Goal: Information Seeking & Learning: Find specific fact

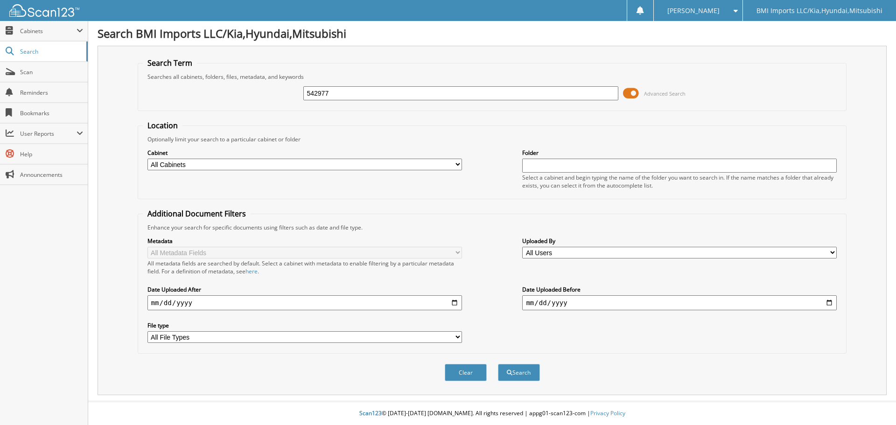
type input "542977"
click at [498, 364] on button "Search" at bounding box center [519, 372] width 42 height 17
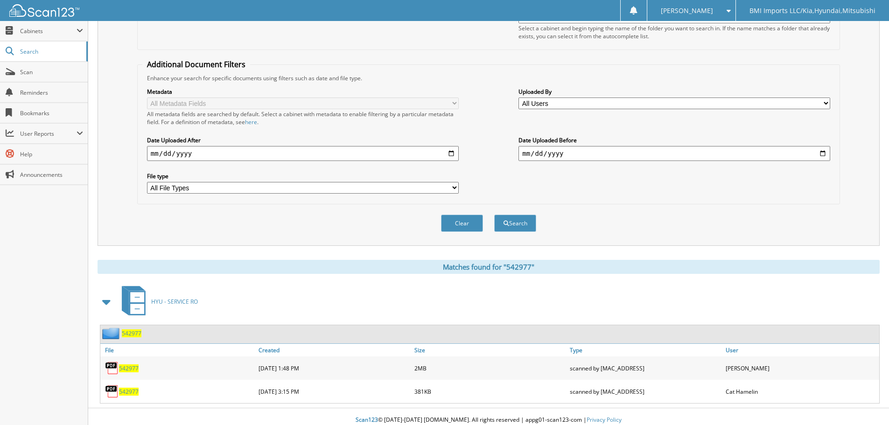
scroll to position [156, 0]
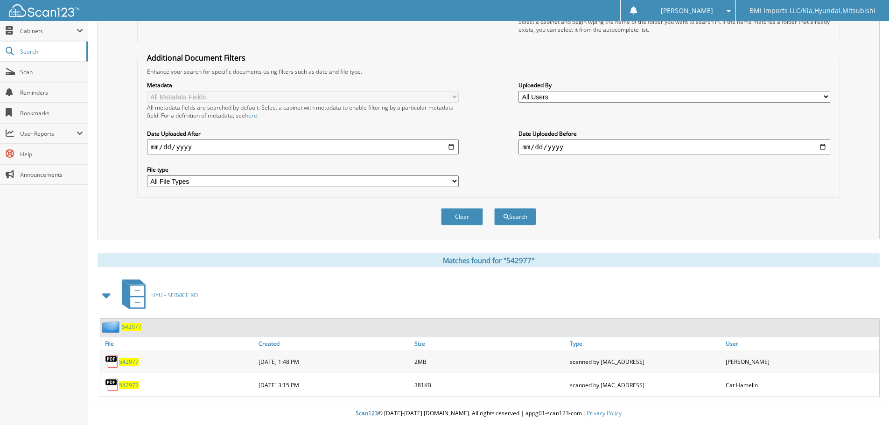
click at [127, 384] on span "542977" at bounding box center [129, 385] width 20 height 8
click at [127, 361] on span "542977" at bounding box center [129, 362] width 20 height 8
click at [643, 69] on div "Enhance your search for specific documents using filters such as date and file …" at bounding box center [488, 72] width 692 height 8
